Goal: Information Seeking & Learning: Find specific fact

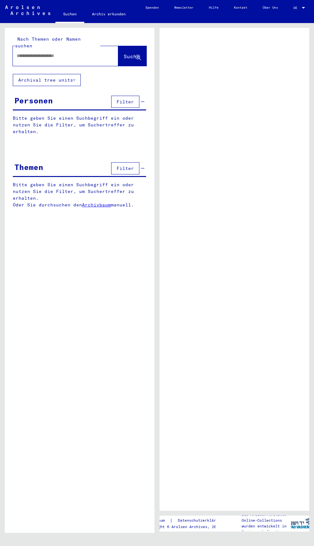
type input "**********"
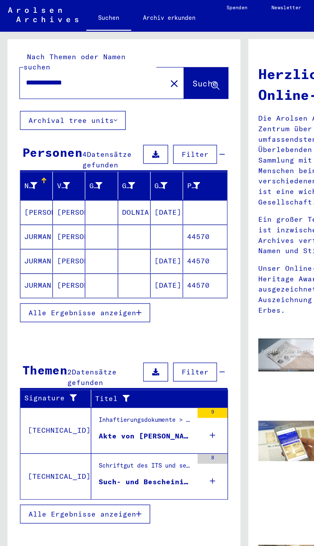
scroll to position [70, 1]
click at [75, 269] on div "Inhaftierungsdokumente > Lager und Ghettos > Konzentrationslager [GEOGRAPHIC_DA…" at bounding box center [93, 273] width 60 height 9
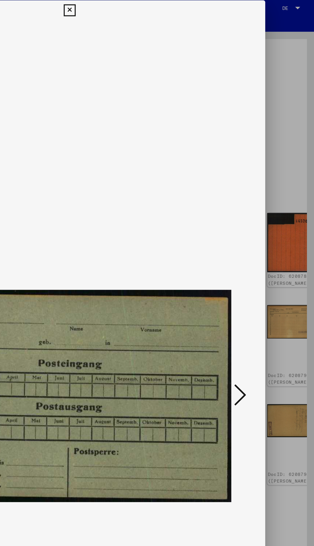
click at [295, 298] on div at bounding box center [157, 273] width 314 height 546
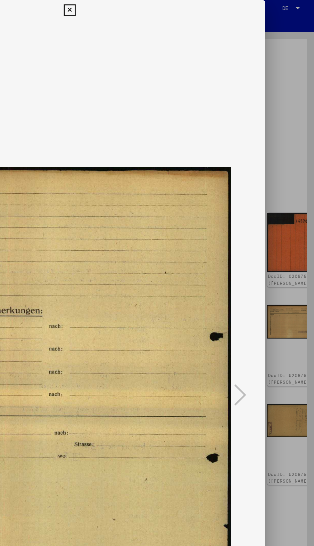
click at [280, 296] on div at bounding box center [156, 257] width 251 height 482
click at [300, 302] on div at bounding box center [157, 273] width 314 height 546
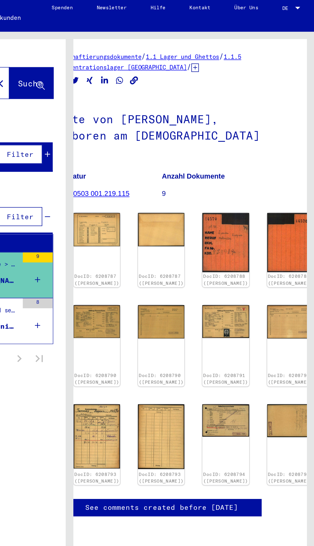
click at [292, 312] on div "1 Inhaftierungsdokumente / 1.1 Lager und Ghettos / 1.1.5 Konzentrationslager [G…" at bounding box center [233, 269] width 149 height 483
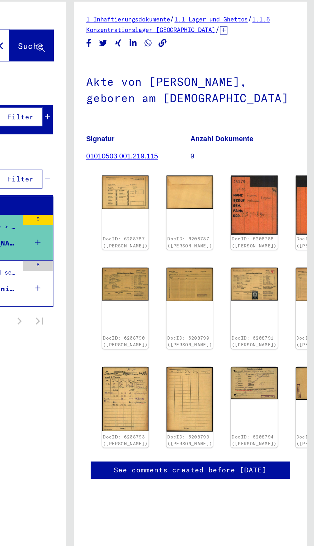
click at [120, 209] on div "Such- und Bescheinigungsvorgang Nr. 906.084 für [PERSON_NAME] geboren [DEMOGRAP…" at bounding box center [93, 212] width 60 height 7
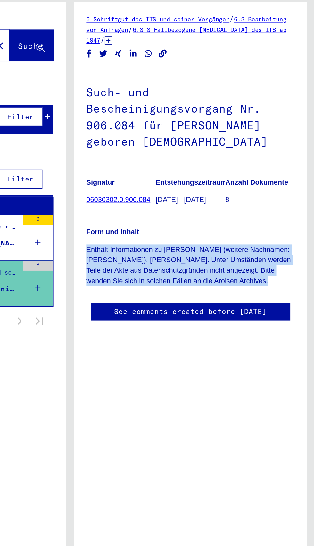
copy div "Enthält Informationen zu [PERSON_NAME] (weitere Nachnamen: [PERSON_NAME]), [PER…"
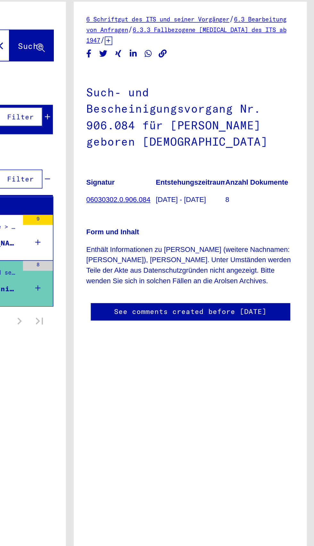
click at [188, 102] on h1 "Such- und Bescheinigungsvorgang Nr. 906.084 für [PERSON_NAME] geboren [DEMOGRAP…" at bounding box center [233, 101] width 133 height 60
click at [180, 153] on link "06030302.0.906.084" at bounding box center [187, 154] width 41 height 5
click at [180, 152] on link "06030302.0.906.084" at bounding box center [187, 154] width 41 height 5
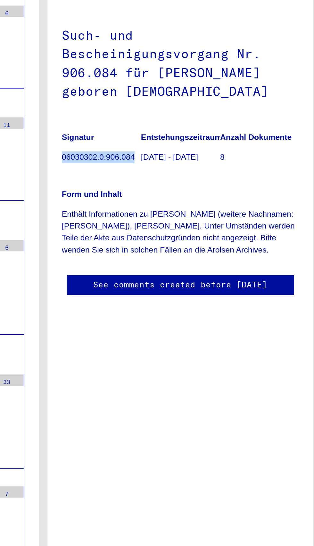
click at [244, 172] on div "Form und Inhalt Enthält Informationen zu [PERSON_NAME] (weitere Nachnamen: [PER…" at bounding box center [233, 188] width 133 height 46
click at [248, 179] on p "Form und Inhalt" at bounding box center [233, 175] width 133 height 7
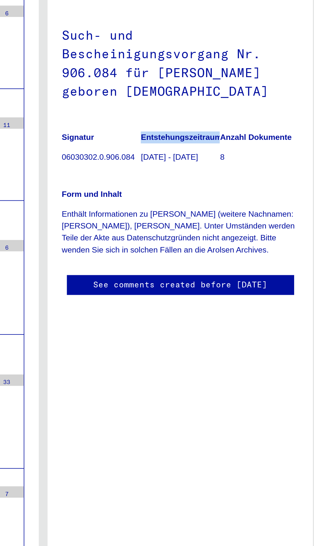
copy b "Entstehungszeitraum"
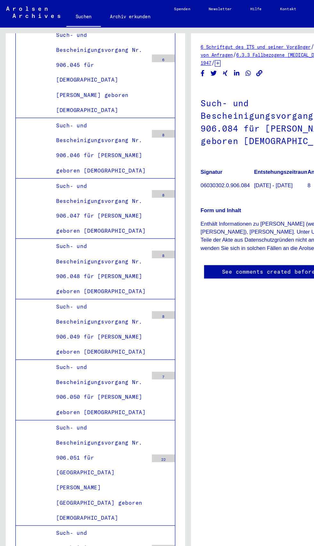
scroll to position [18869, 0]
